Goal: Task Accomplishment & Management: Manage account settings

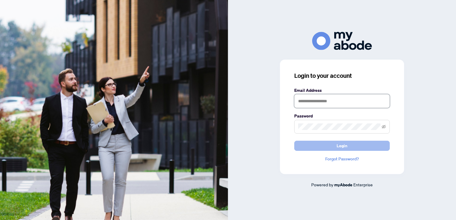
type input "**********"
click at [348, 145] on button "Login" at bounding box center [341, 146] width 95 height 10
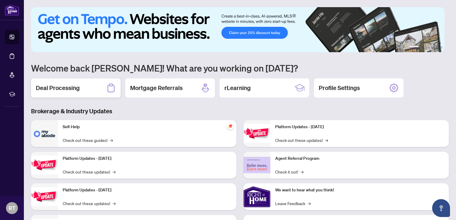
click at [83, 91] on div "Deal Processing" at bounding box center [75, 87] width 89 height 19
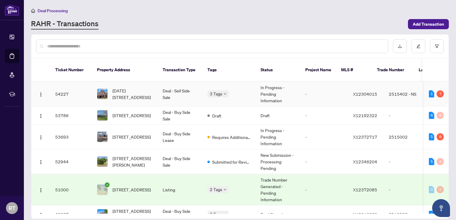
click at [286, 85] on td "In Progress - Pending Information" at bounding box center [277, 94] width 45 height 25
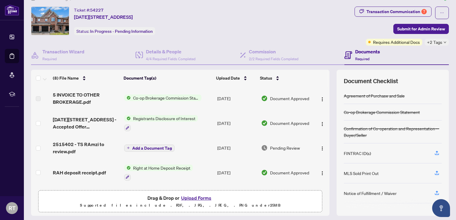
scroll to position [29, 0]
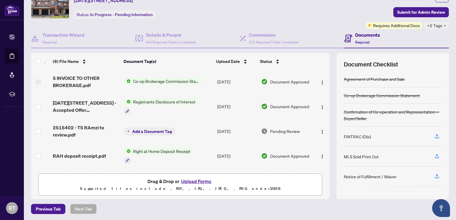
click at [204, 182] on button "Upload Forms" at bounding box center [196, 181] width 34 height 8
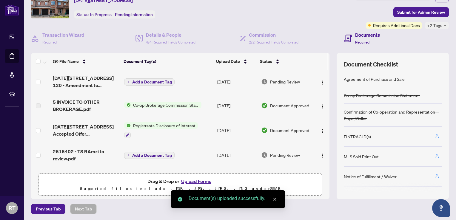
scroll to position [0, 0]
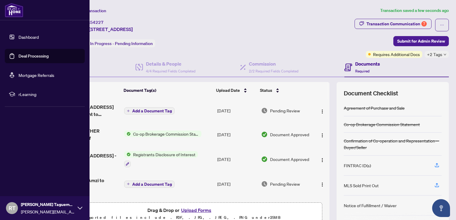
click at [15, 10] on img at bounding box center [14, 10] width 18 height 14
